Goal: Task Accomplishment & Management: Use online tool/utility

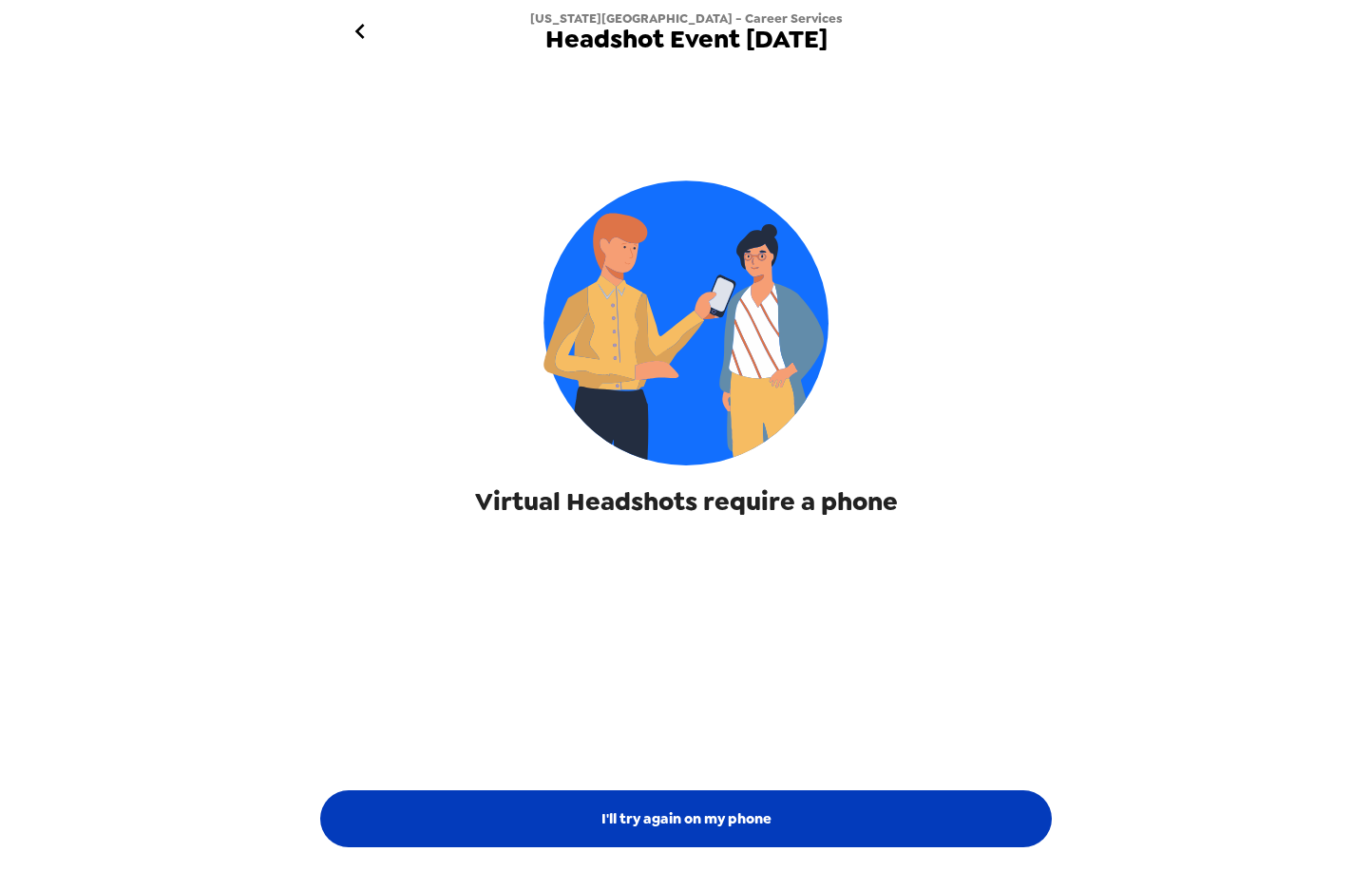
click at [597, 811] on button "I'll try again on my phone" at bounding box center [686, 819] width 731 height 57
